Goal: Information Seeking & Learning: Learn about a topic

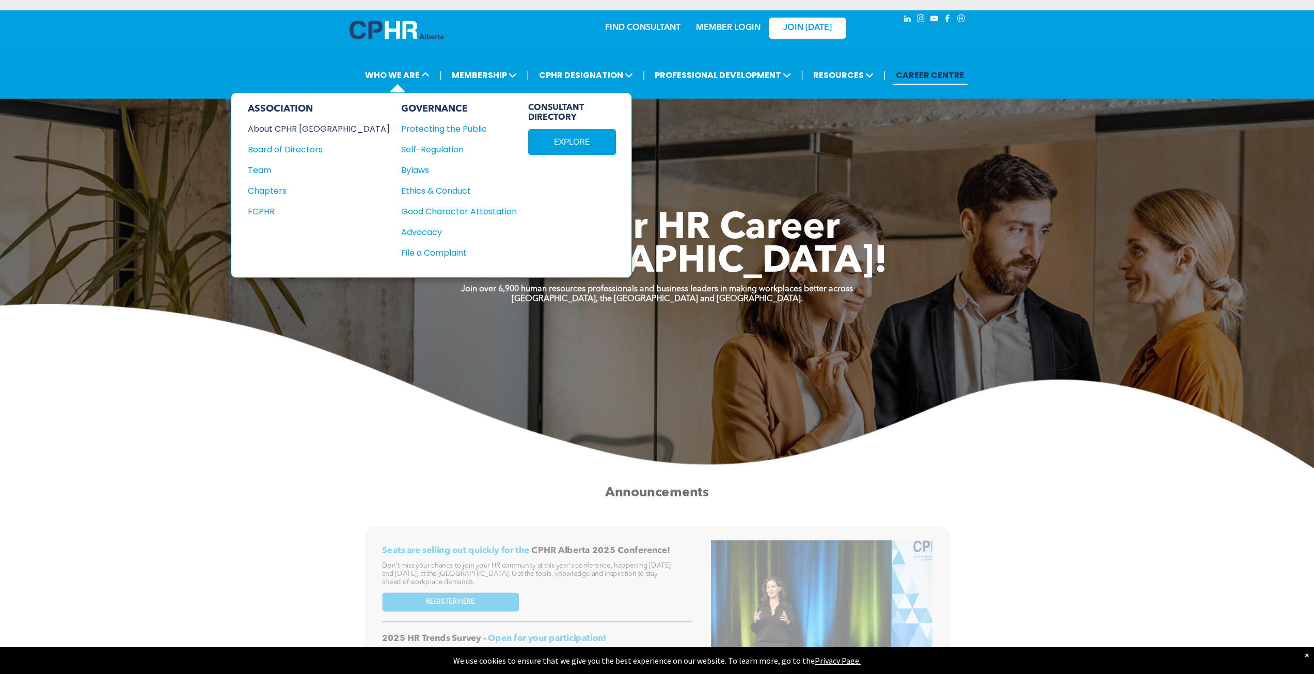
click at [308, 124] on div "About CPHR [GEOGRAPHIC_DATA]" at bounding box center [312, 128] width 128 height 13
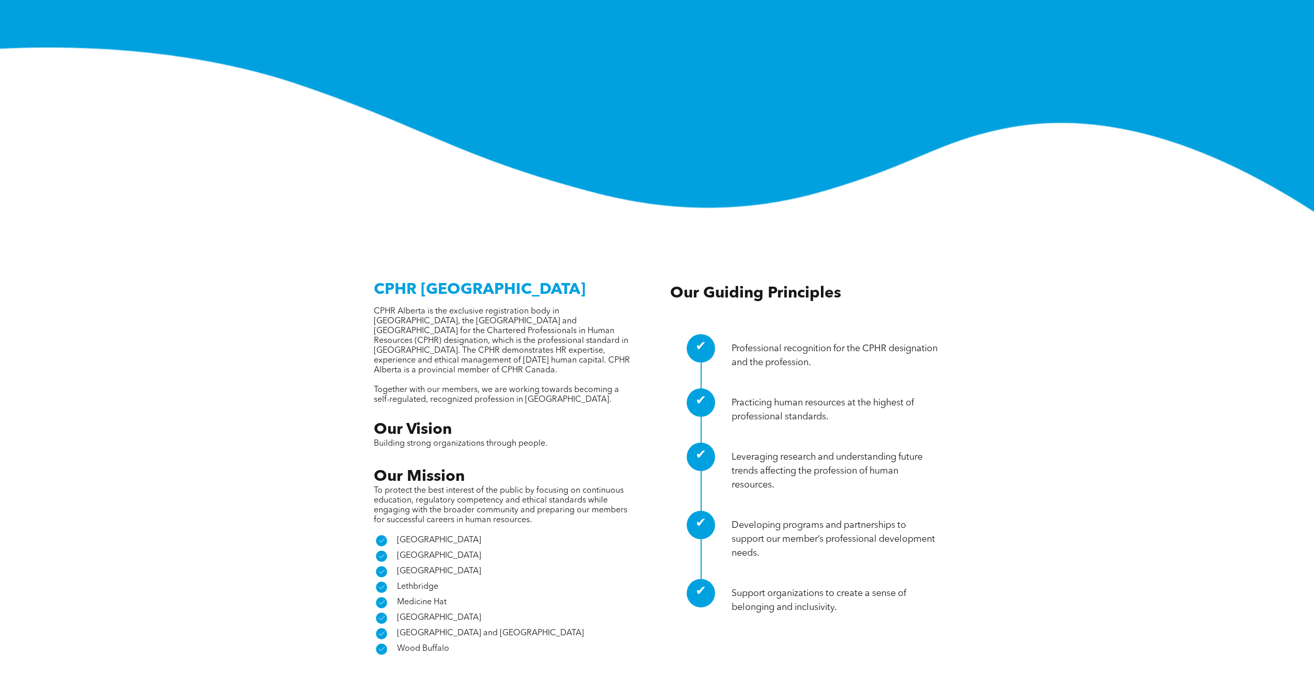
scroll to position [310, 0]
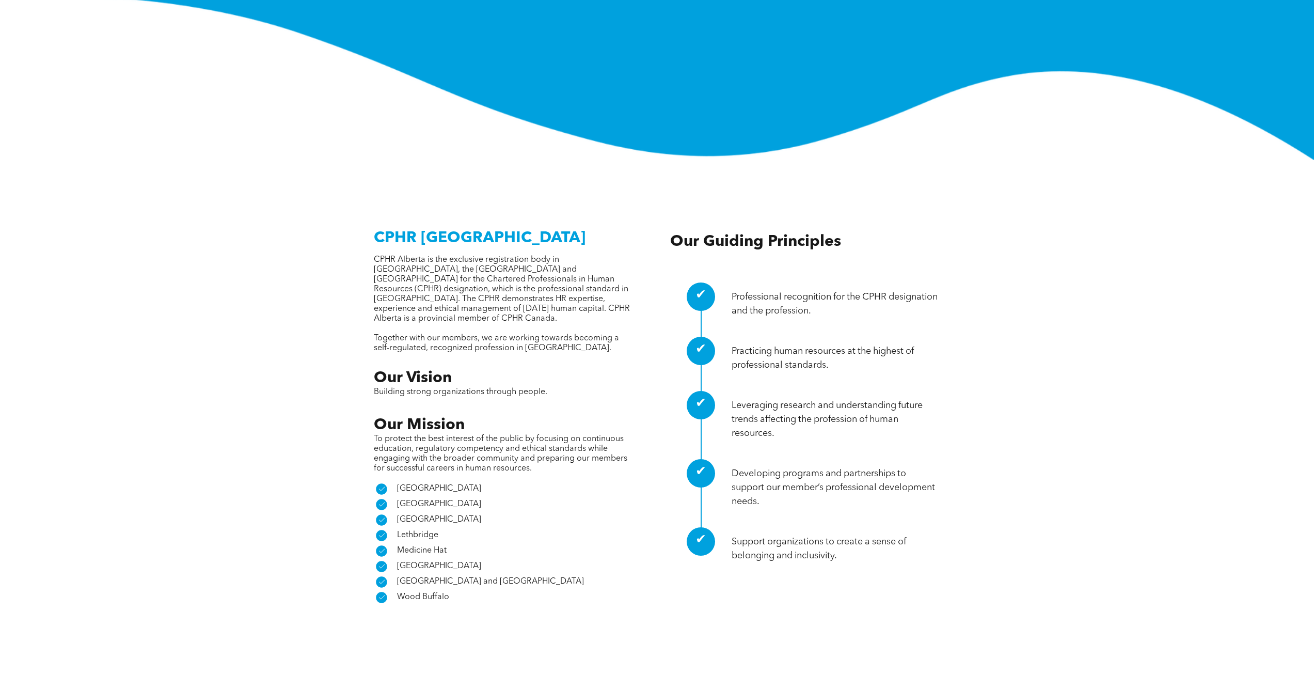
drag, startPoint x: 731, startPoint y: 245, endPoint x: 737, endPoint y: 269, distance: 25.0
click at [737, 274] on div "Professional recognition for the CPHR designation and the profession." at bounding box center [836, 301] width 209 height 54
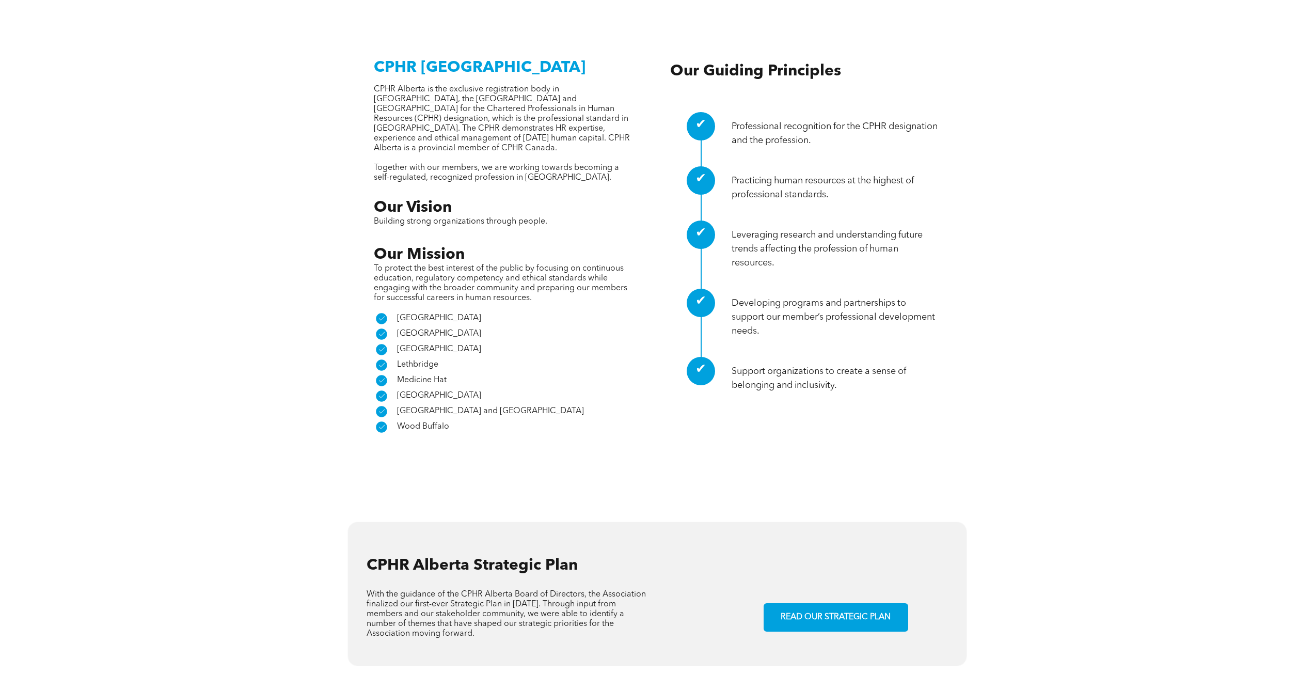
scroll to position [516, 0]
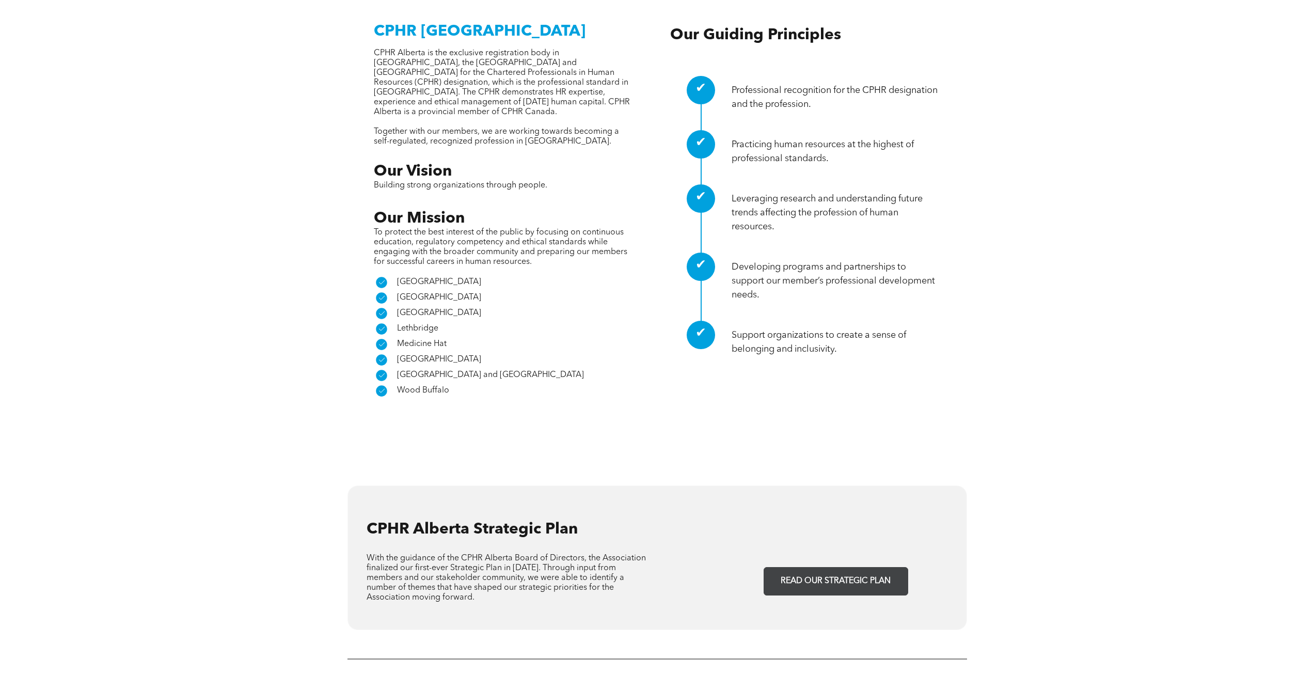
click at [821, 571] on span "READ OUR STRATEGIC PLAN" at bounding box center [835, 581] width 117 height 20
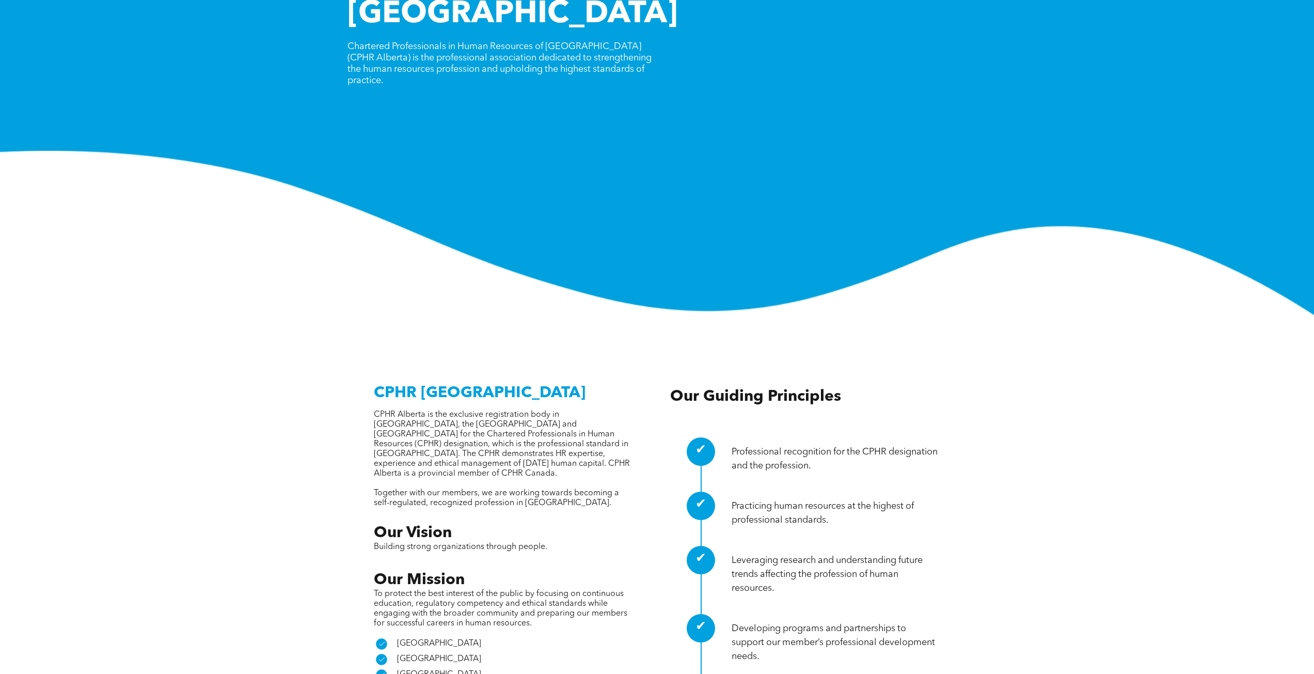
scroll to position [0, 0]
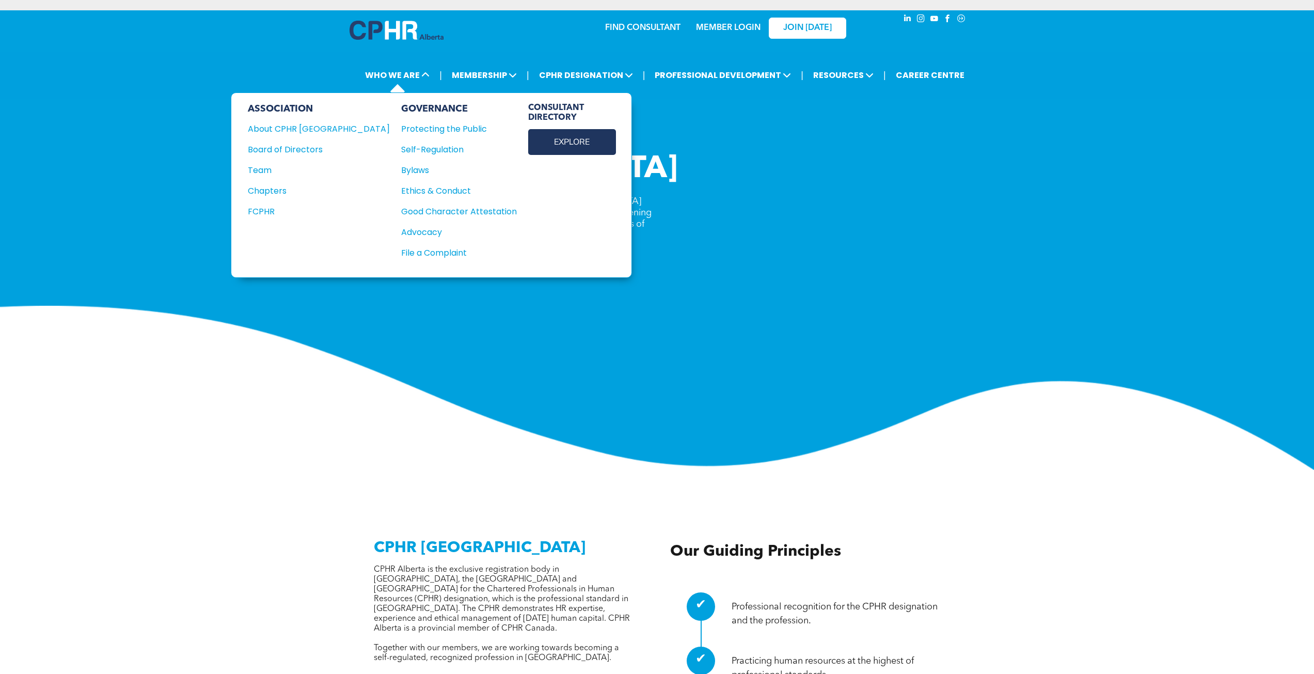
click at [528, 141] on link "EXPLORE" at bounding box center [572, 142] width 88 height 26
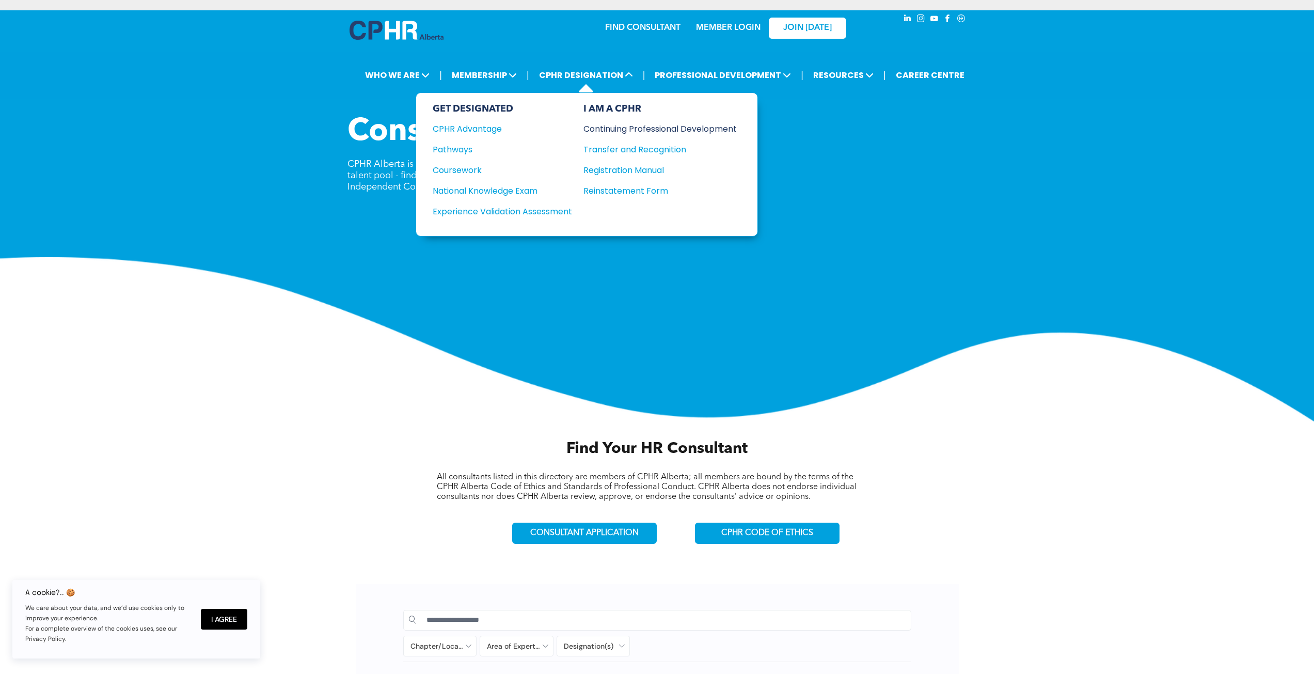
click at [623, 131] on div "Continuing Professional Development" at bounding box center [652, 128] width 138 height 13
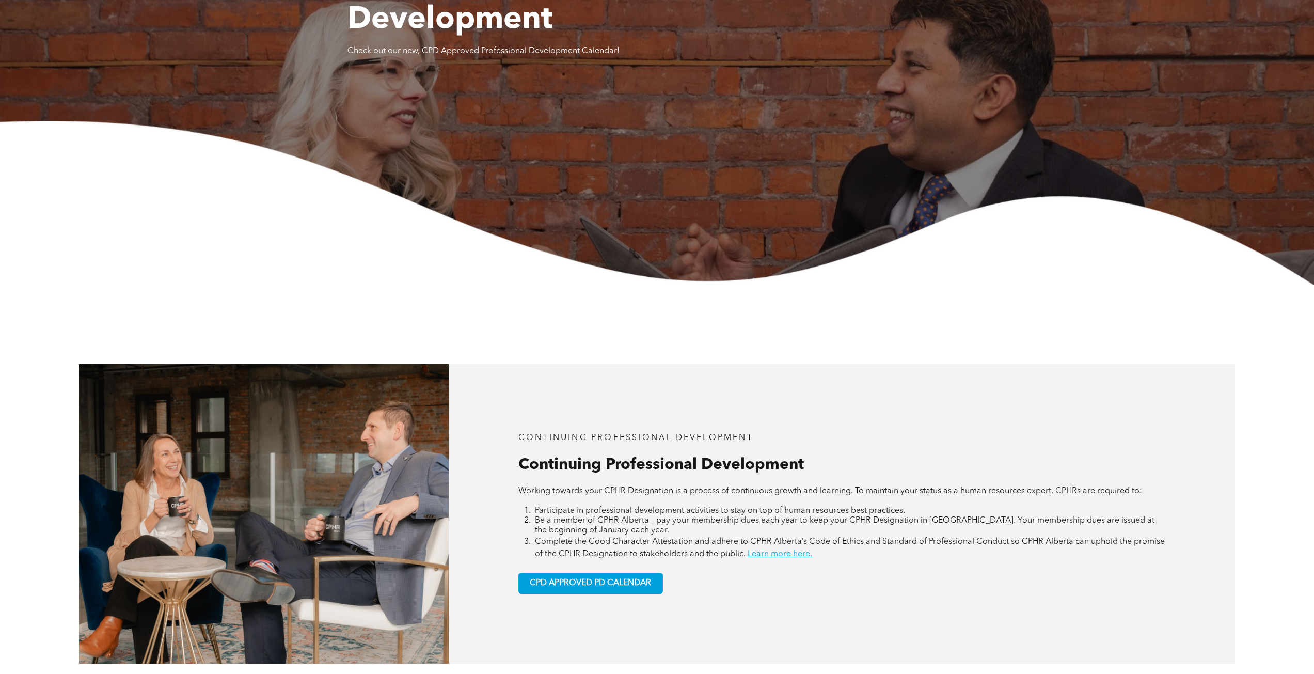
scroll to position [207, 0]
